Goal: Information Seeking & Learning: Find specific fact

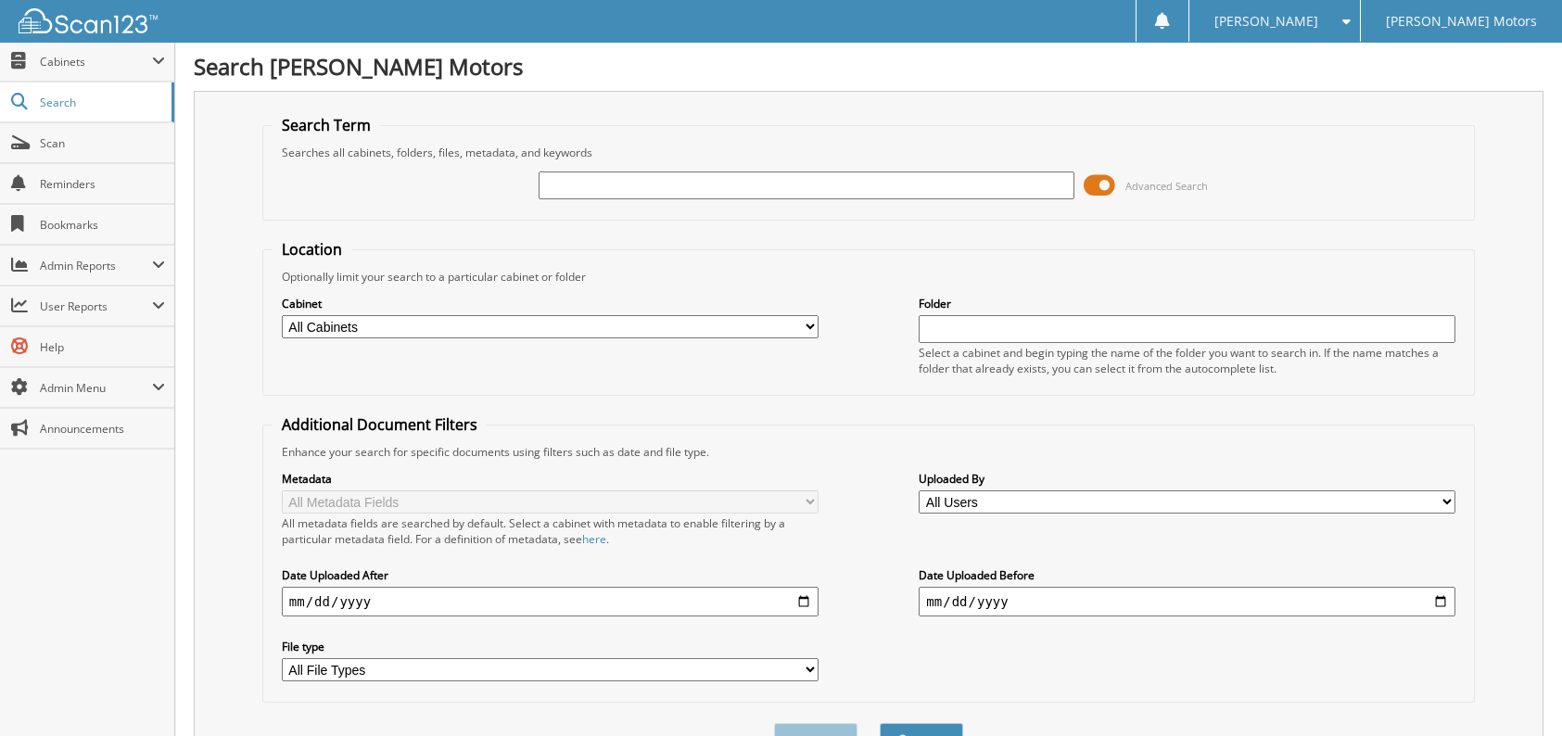
click at [704, 187] on input "text" at bounding box center [807, 185] width 537 height 28
type input "legacy"
click at [880, 723] on button "Search" at bounding box center [921, 740] width 83 height 34
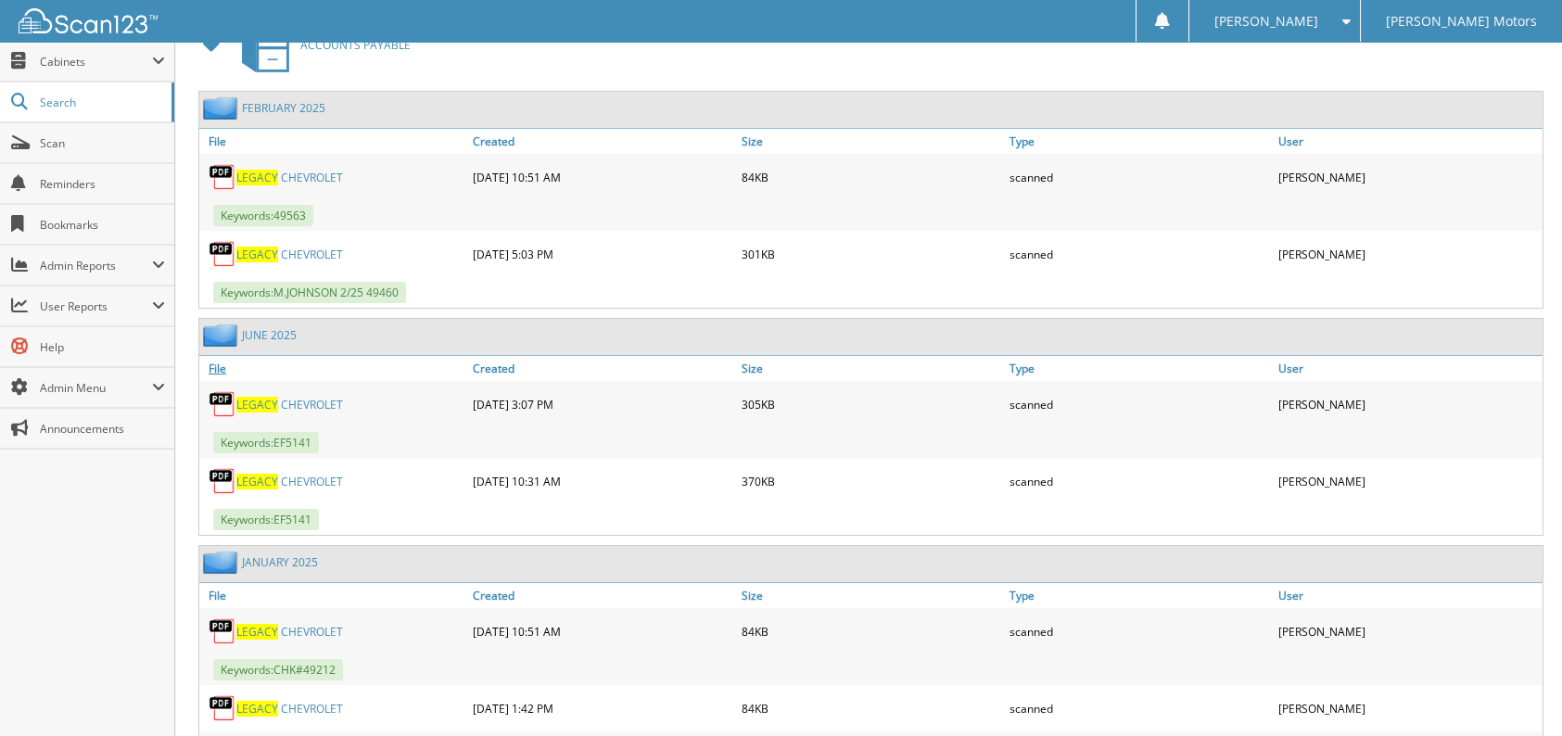
scroll to position [864, 0]
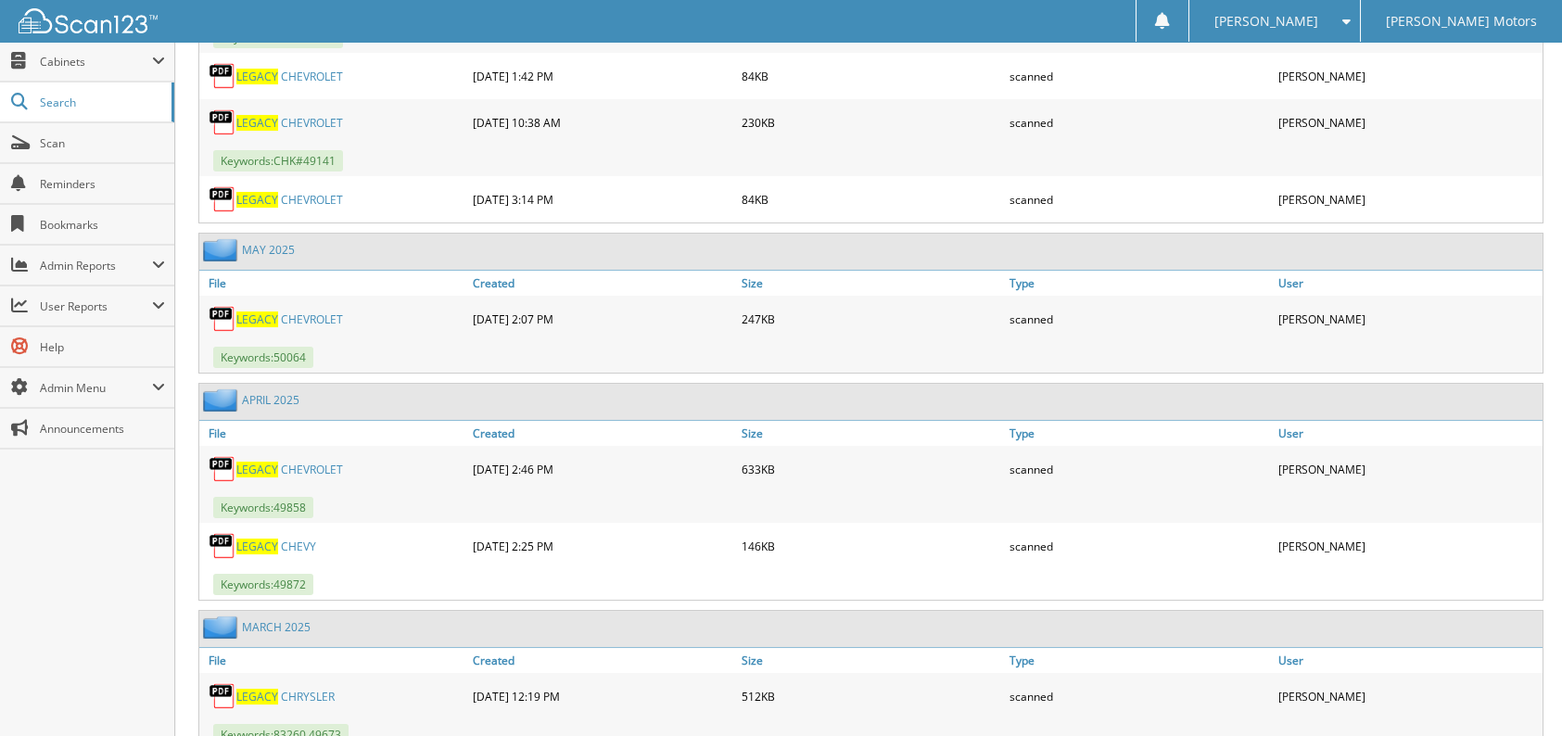
scroll to position [1513, 0]
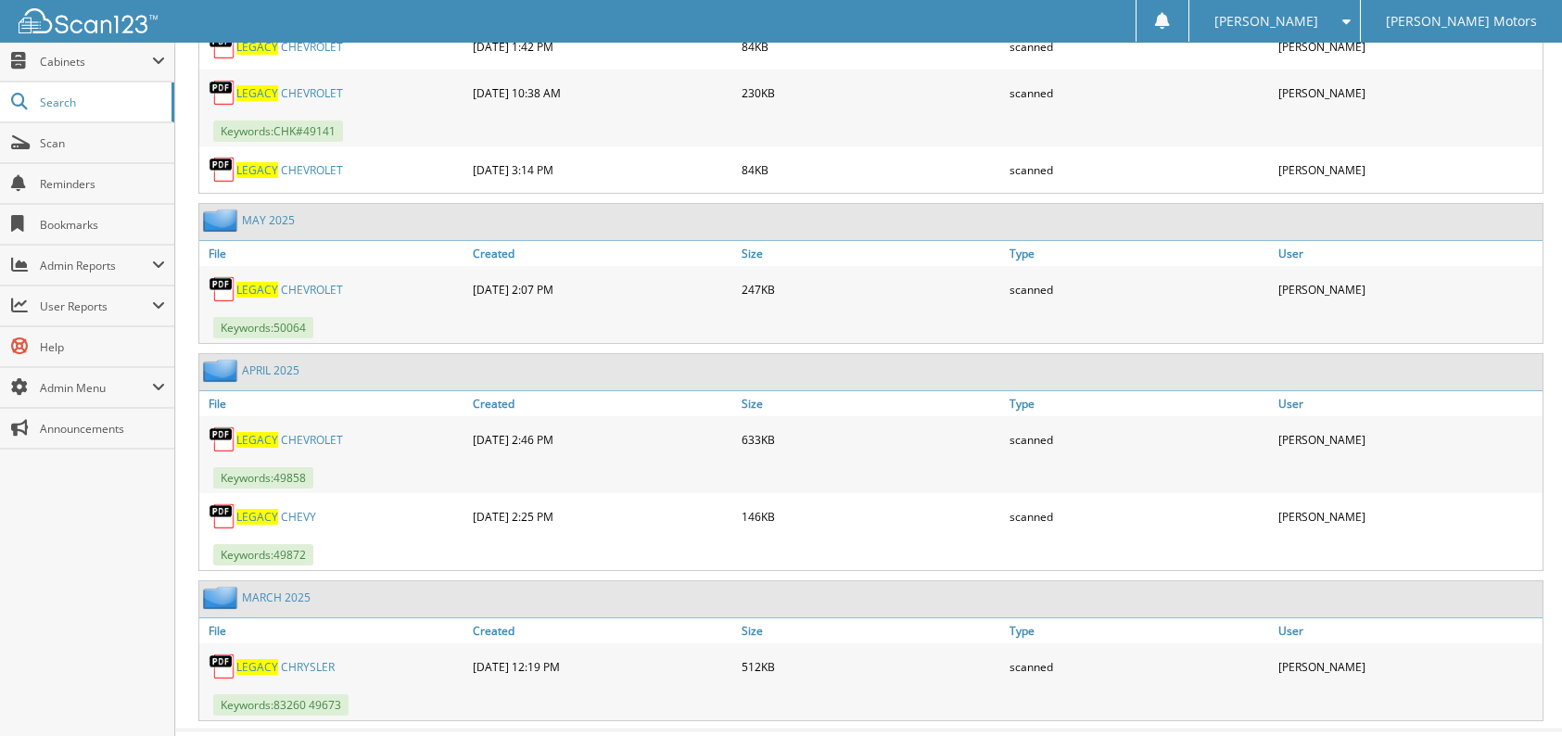
click at [299, 659] on link "L E G A C Y C H R Y S L E R" at bounding box center [285, 667] width 98 height 16
